Goal: Task Accomplishment & Management: Manage account settings

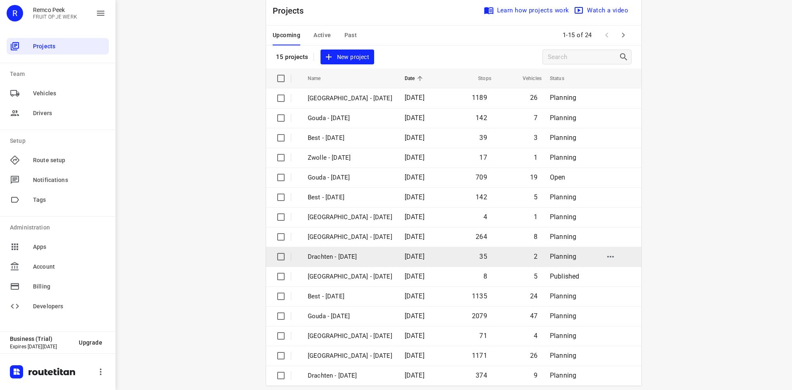
scroll to position [27, 0]
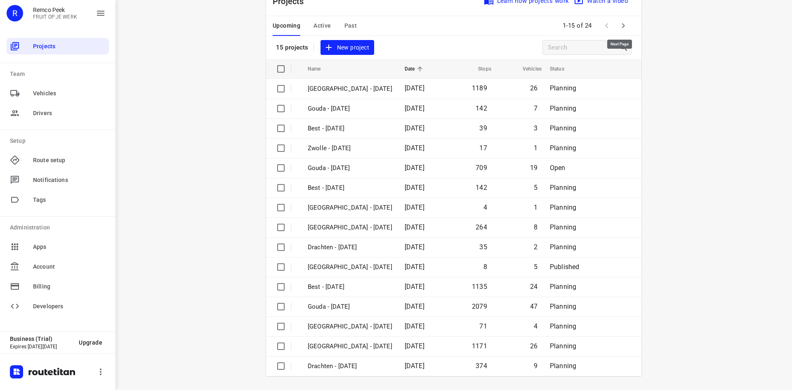
click at [624, 26] on icon "button" at bounding box center [624, 26] width 10 height 10
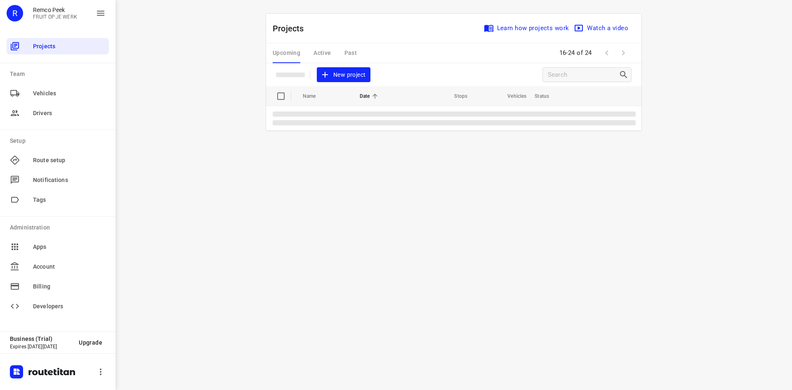
scroll to position [0, 0]
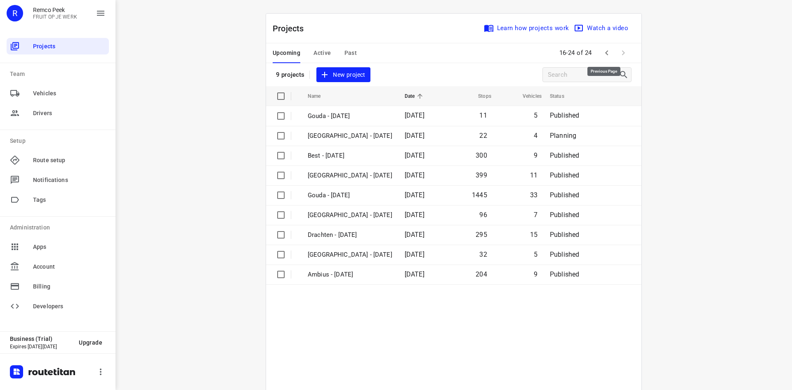
click at [606, 52] on icon "button" at bounding box center [607, 53] width 10 height 10
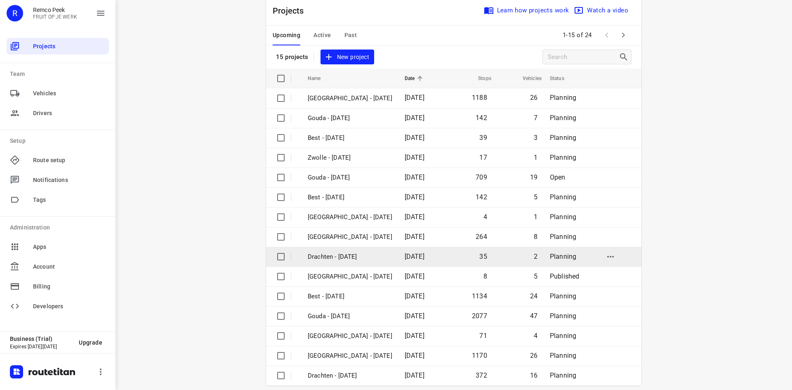
scroll to position [27, 0]
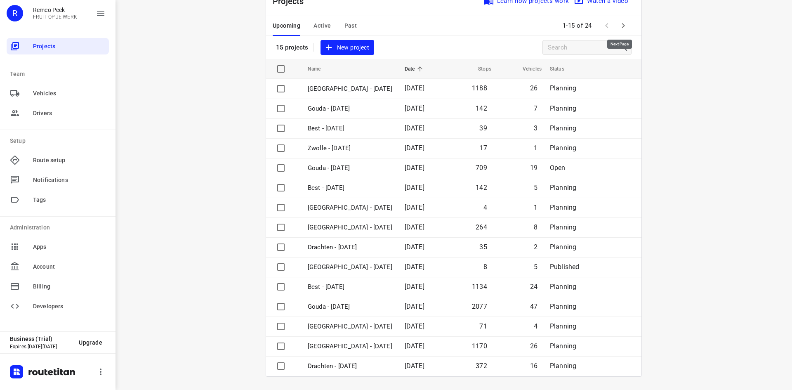
click at [620, 26] on icon "button" at bounding box center [624, 26] width 10 height 10
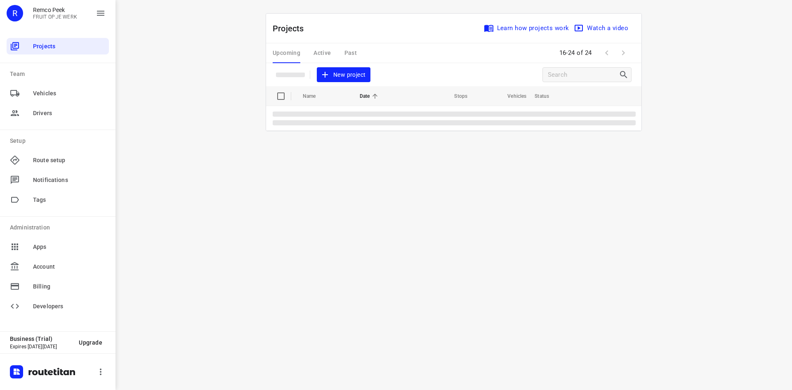
scroll to position [0, 0]
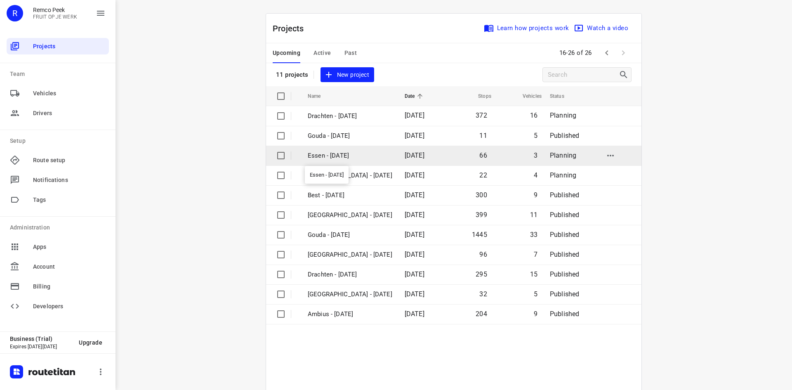
click at [352, 154] on p "Essen - [DATE]" at bounding box center [350, 155] width 85 height 9
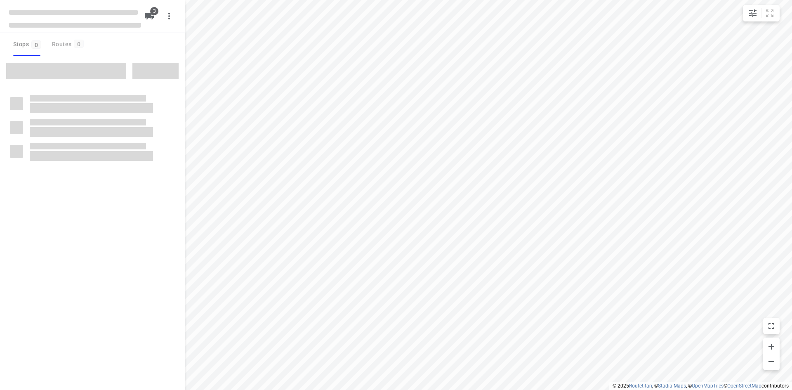
checkbox input "true"
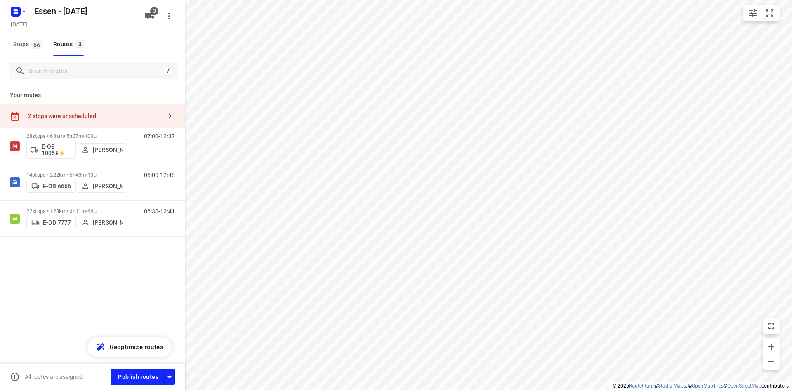
click at [112, 123] on div "2 stops were unscheduled" at bounding box center [92, 116] width 185 height 24
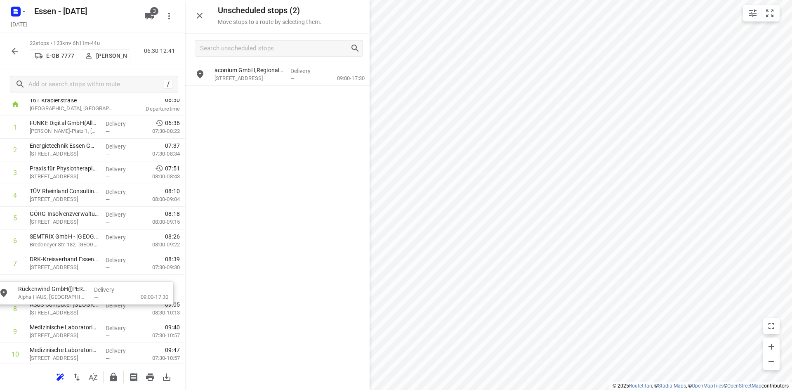
scroll to position [50, 0]
drag, startPoint x: 264, startPoint y: 75, endPoint x: 73, endPoint y: 288, distance: 285.8
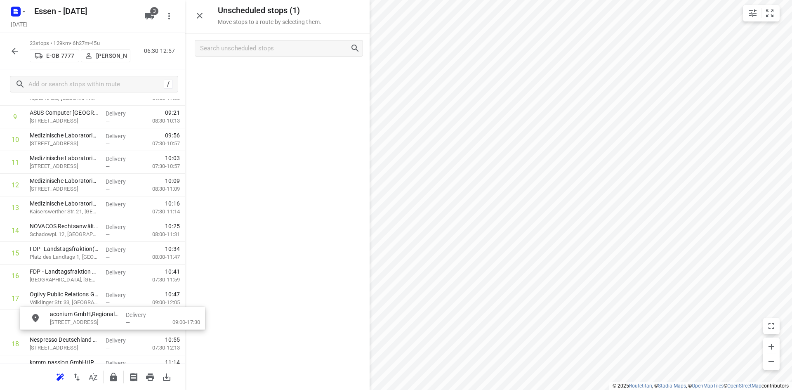
scroll to position [242, 0]
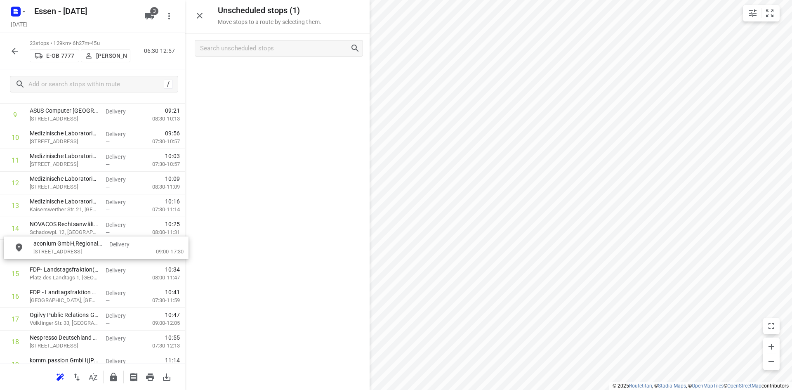
drag, startPoint x: 261, startPoint y: 78, endPoint x: 79, endPoint y: 257, distance: 255.3
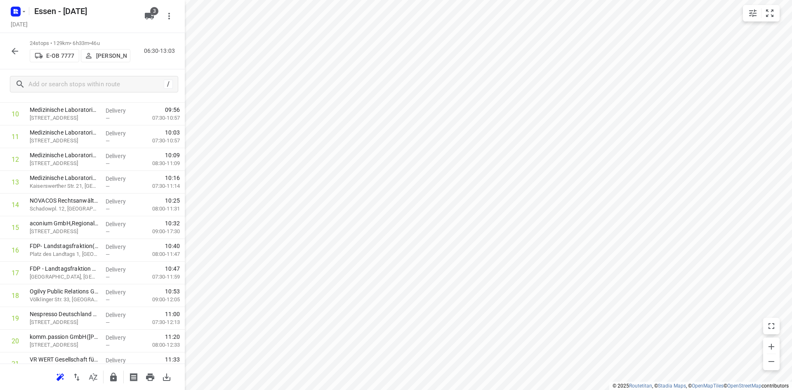
click at [12, 54] on icon "button" at bounding box center [15, 51] width 10 height 10
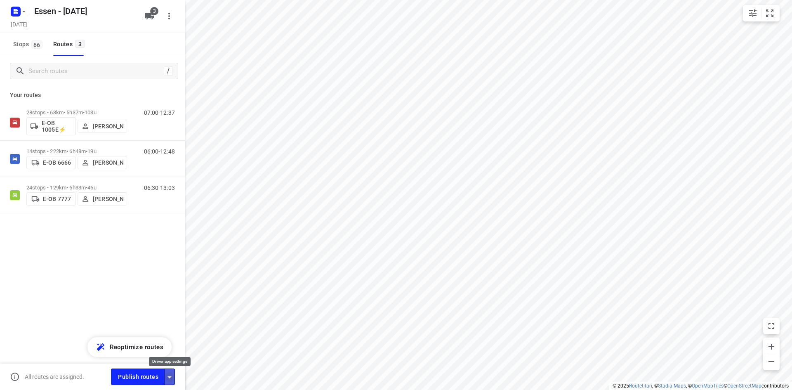
click at [172, 381] on icon "button" at bounding box center [170, 377] width 10 height 10
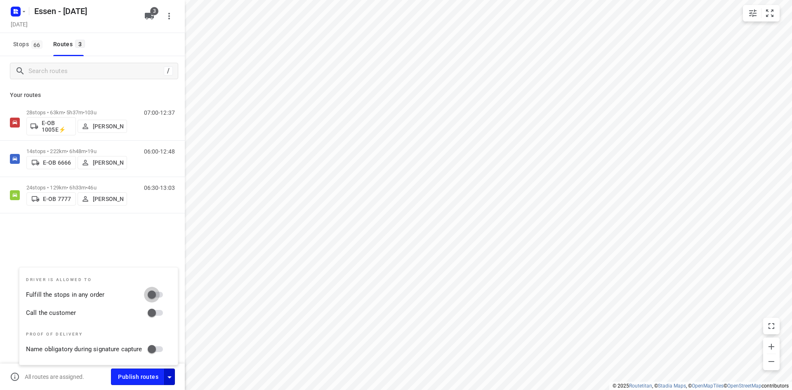
drag, startPoint x: 155, startPoint y: 294, endPoint x: 158, endPoint y: 303, distance: 9.7
click at [155, 294] on input "Fulfill the stops in any order" at bounding box center [151, 295] width 47 height 16
checkbox input "true"
click at [151, 314] on input "Call the customer" at bounding box center [151, 313] width 47 height 16
checkbox input "true"
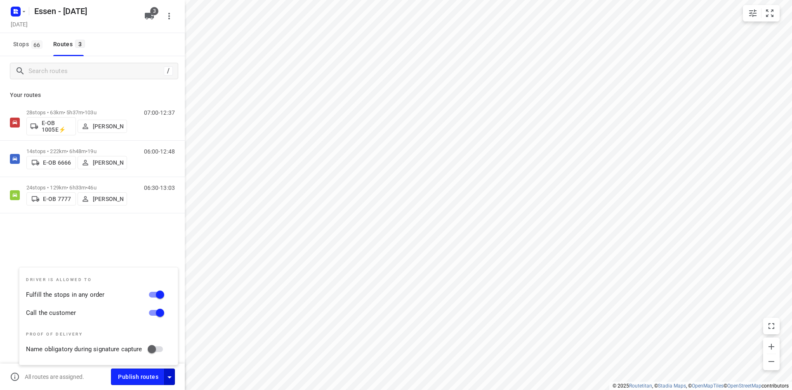
click at [100, 250] on div "28 stops • 63km • 5h37m • [DATE] E-OB 1005E⚡ [PERSON_NAME] 07:00-12:37 14 stops…" at bounding box center [92, 187] width 185 height 167
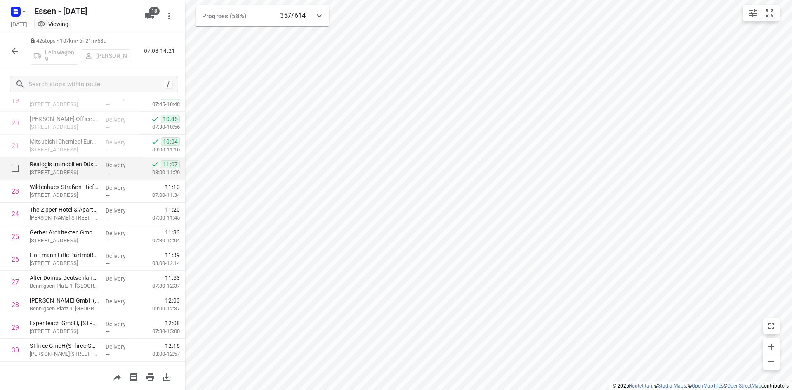
scroll to position [454, 0]
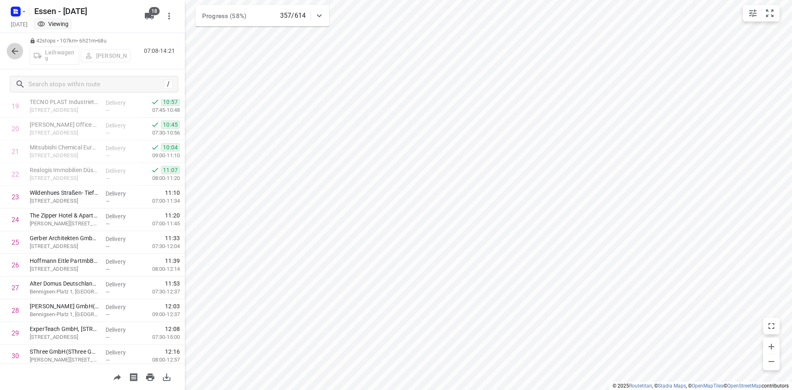
click at [17, 50] on icon "button" at bounding box center [15, 51] width 10 height 10
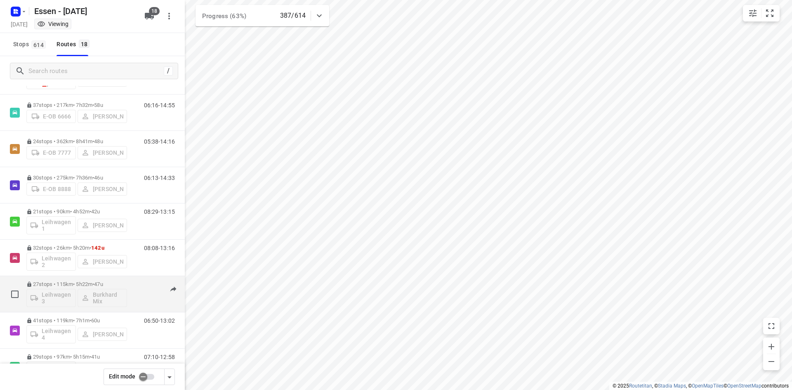
scroll to position [114, 0]
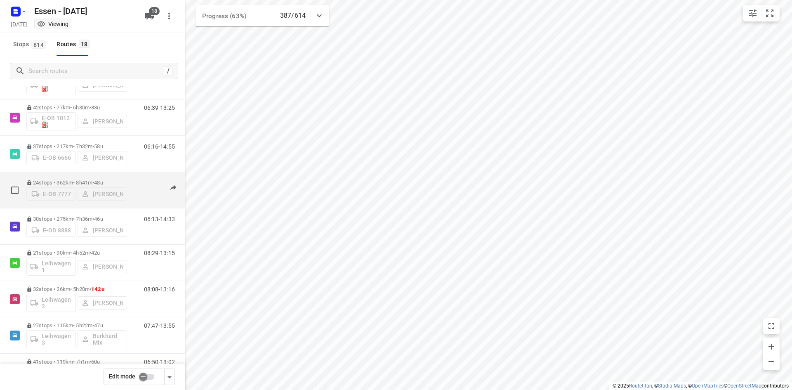
click at [137, 196] on div "05:38-14:16" at bounding box center [154, 191] width 41 height 25
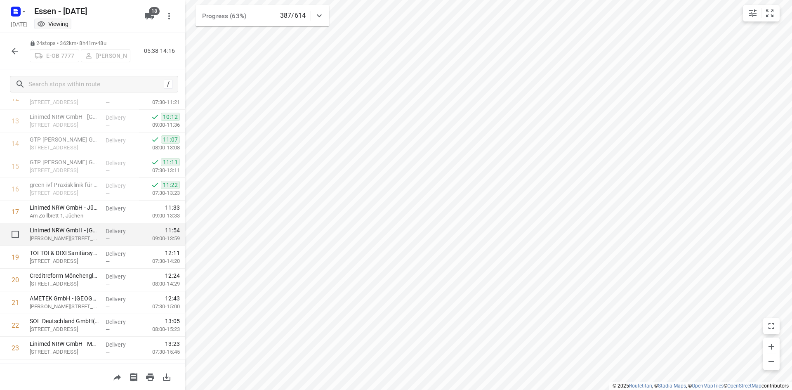
scroll to position [344, 0]
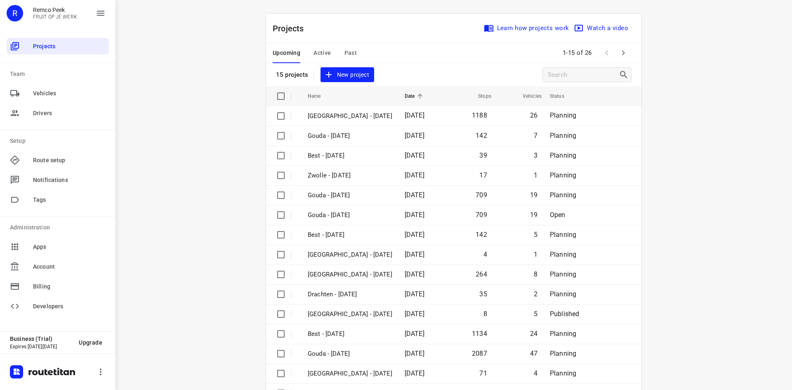
click at [349, 56] on span "Past" at bounding box center [351, 53] width 13 height 10
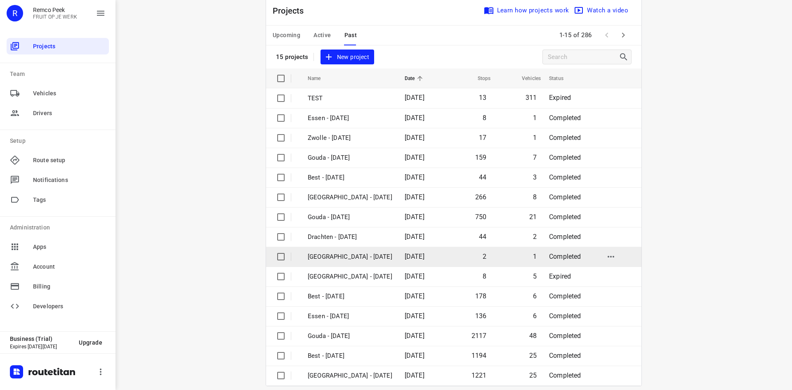
scroll to position [27, 0]
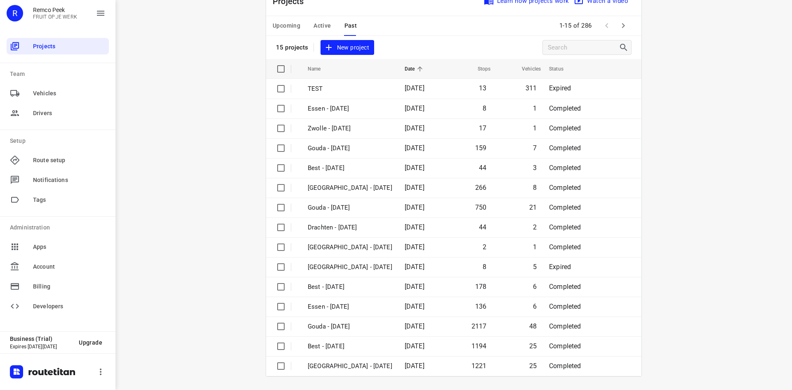
drag, startPoint x: 629, startPoint y: 38, endPoint x: 627, endPoint y: 33, distance: 5.9
click at [628, 36] on div "Projects Learn how projects work Watch a video 15 projects New project" at bounding box center [453, 22] width 375 height 73
click at [626, 29] on button "button" at bounding box center [623, 25] width 17 height 17
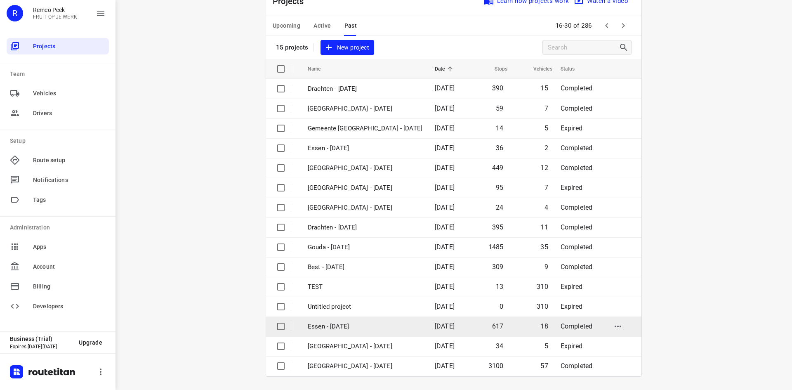
click at [375, 329] on p "Essen - Monday" at bounding box center [365, 326] width 115 height 9
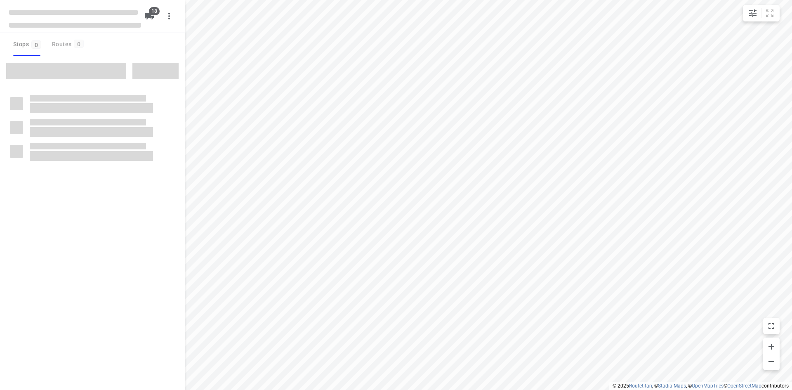
checkbox input "true"
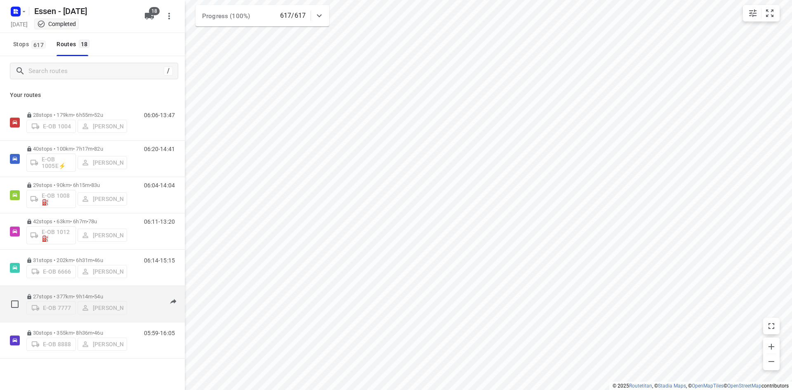
click at [135, 305] on div "05:35-15:37" at bounding box center [154, 305] width 41 height 25
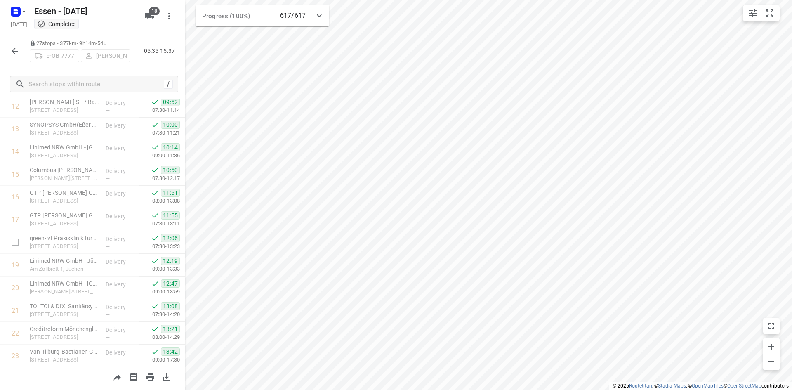
scroll to position [412, 0]
